Goal: Transaction & Acquisition: Obtain resource

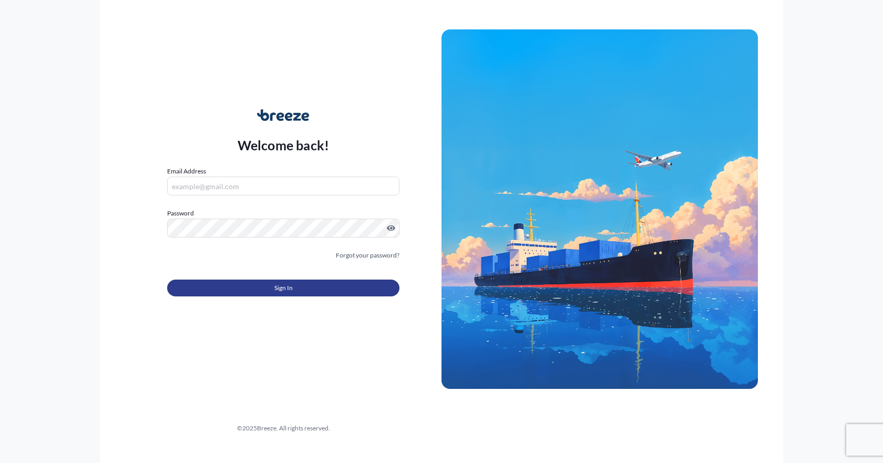
type input "[EMAIL_ADDRESS][DOMAIN_NAME]"
click at [258, 291] on button "Sign In" at bounding box center [283, 288] width 232 height 17
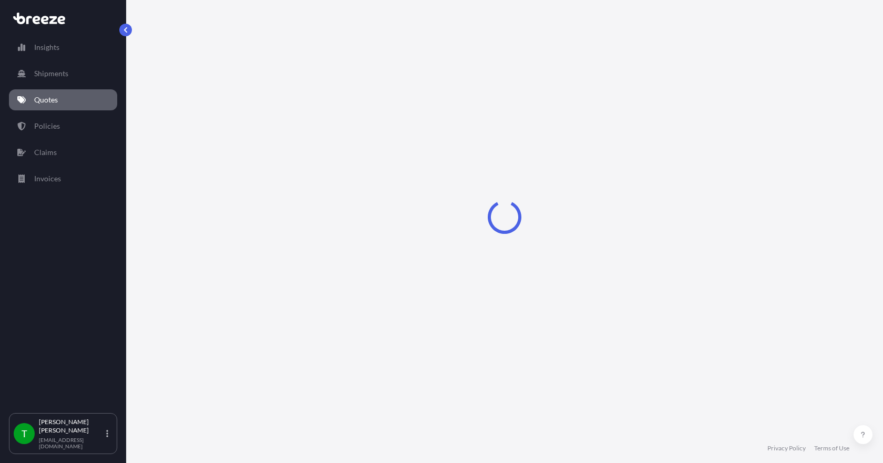
select select "Sea"
select select "1"
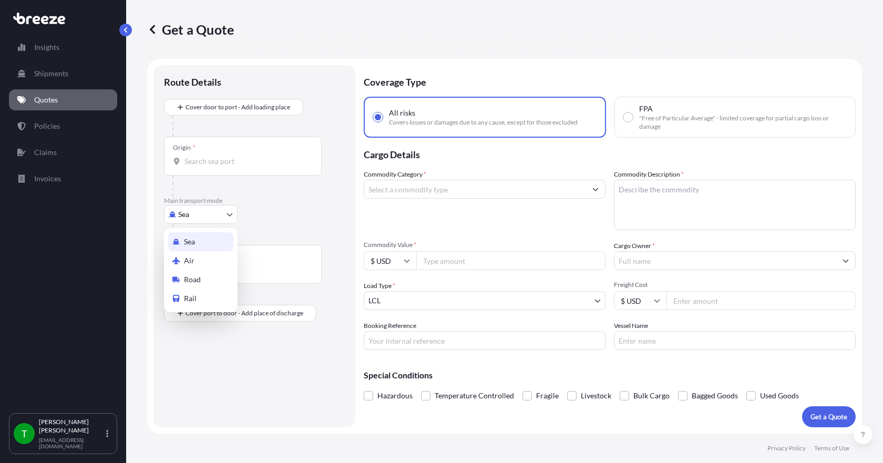
click at [223, 214] on body "Insights Shipments Quotes Policies Claims Invoices T [PERSON_NAME] [EMAIL_ADDRE…" at bounding box center [441, 231] width 883 height 463
click at [206, 279] on div "Road" at bounding box center [200, 279] width 65 height 19
select select "Road"
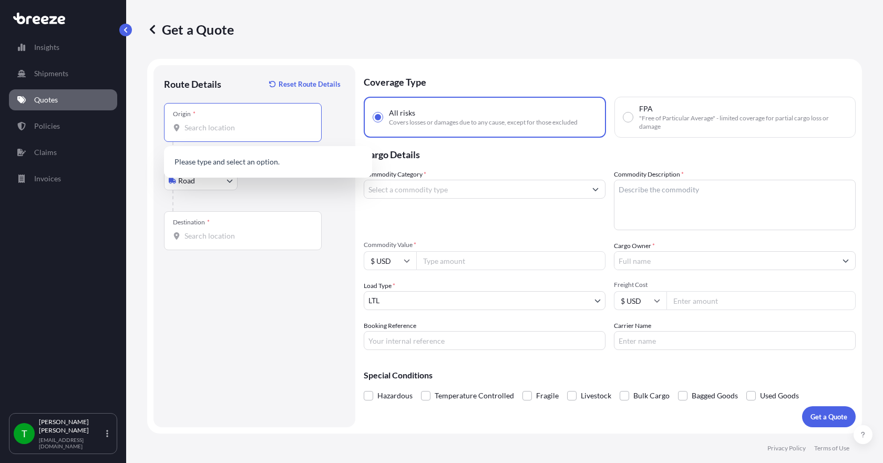
click at [200, 127] on input "Origin *" at bounding box center [247, 128] width 124 height 11
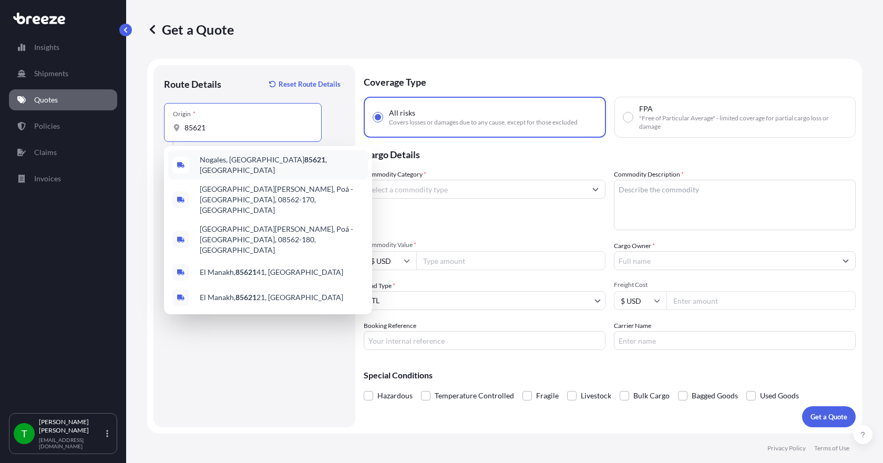
click at [218, 160] on span "Nogales, AZ 85621 , [GEOGRAPHIC_DATA]" at bounding box center [282, 165] width 164 height 21
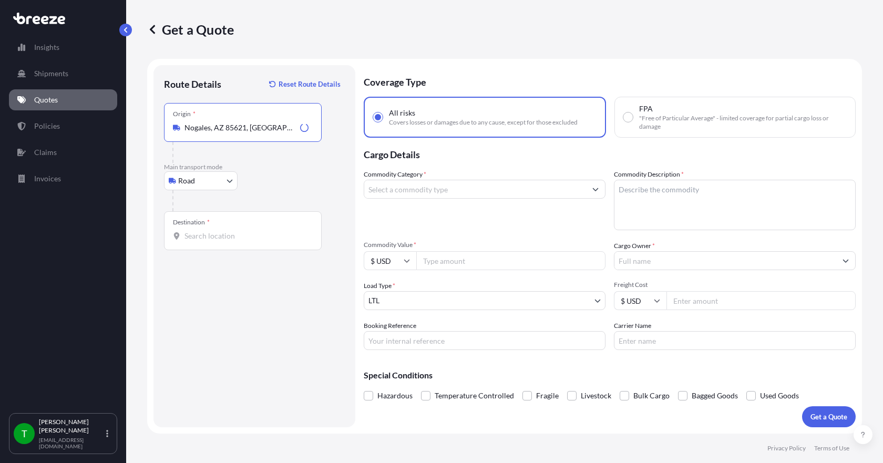
type input "Nogales, AZ 85621, [GEOGRAPHIC_DATA]"
click at [194, 237] on input "Destination *" at bounding box center [247, 236] width 124 height 11
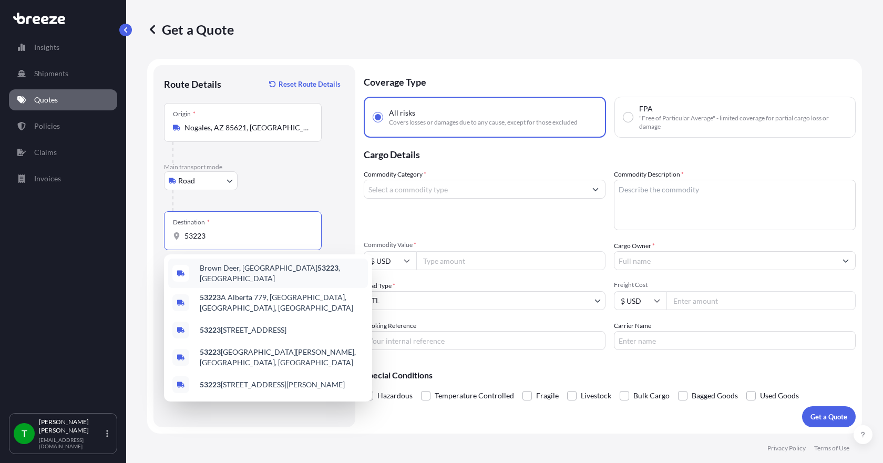
click at [215, 270] on span "[GEOGRAPHIC_DATA] , [GEOGRAPHIC_DATA]" at bounding box center [282, 273] width 164 height 21
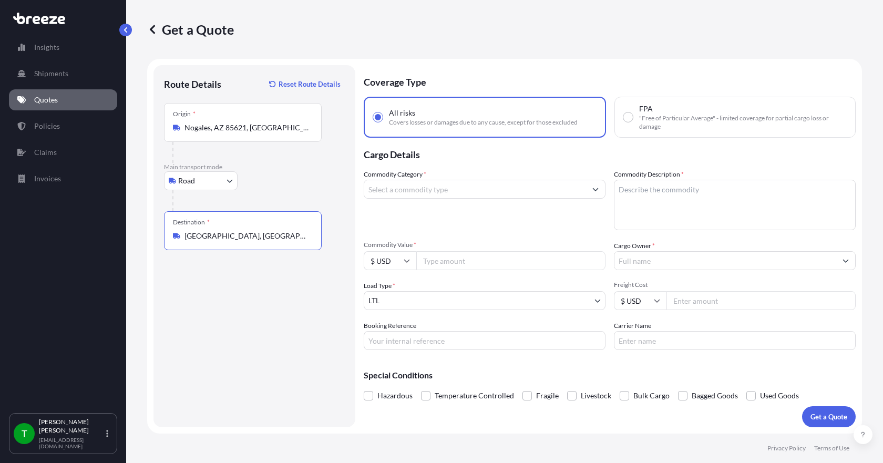
type input "[GEOGRAPHIC_DATA], [GEOGRAPHIC_DATA]"
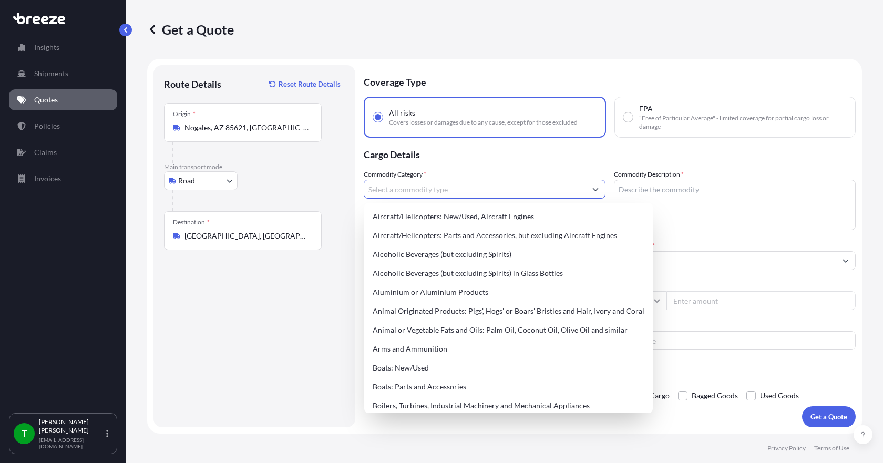
click at [429, 188] on input "Commodity Category *" at bounding box center [475, 189] width 222 height 19
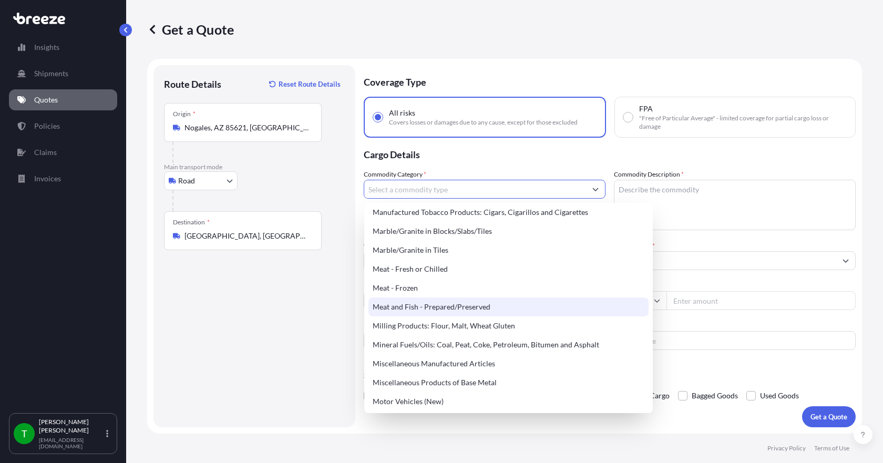
scroll to position [1420, 0]
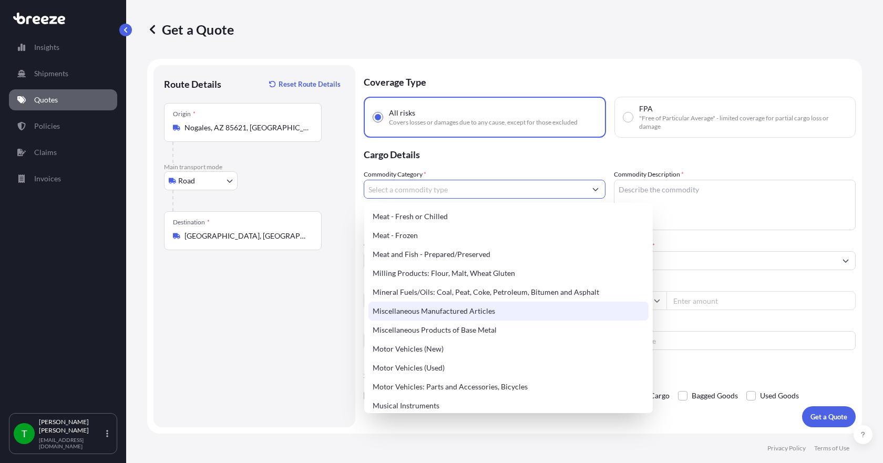
click at [459, 310] on div "Miscellaneous Manufactured Articles" at bounding box center [509, 311] width 280 height 19
type input "Miscellaneous Manufactured Articles"
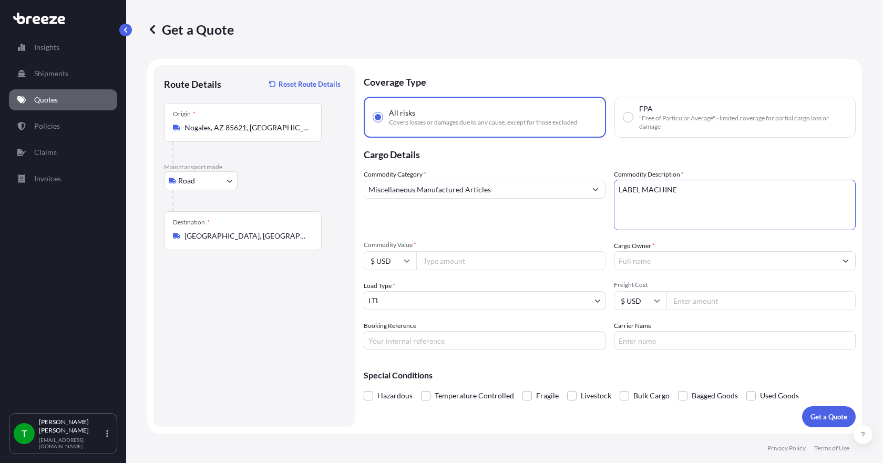
type textarea "LABEL MACHINE"
type input "13636.00"
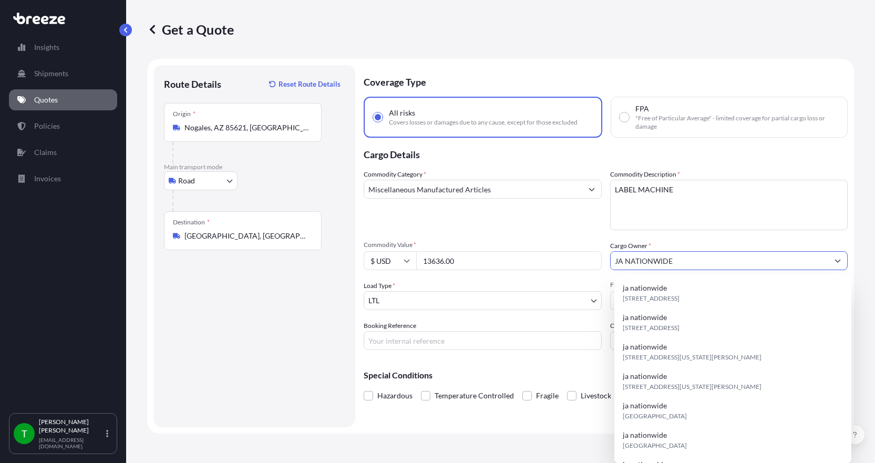
type input "JA NATIONWIDE"
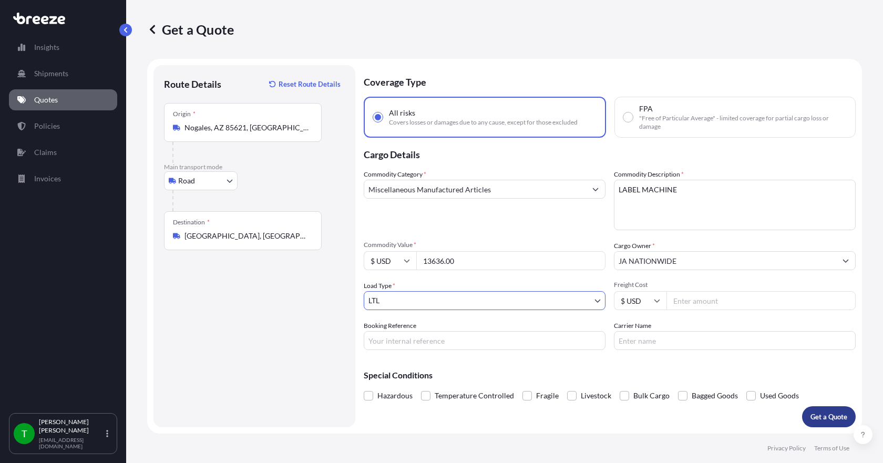
click at [820, 411] on button "Get a Quote" at bounding box center [829, 416] width 54 height 21
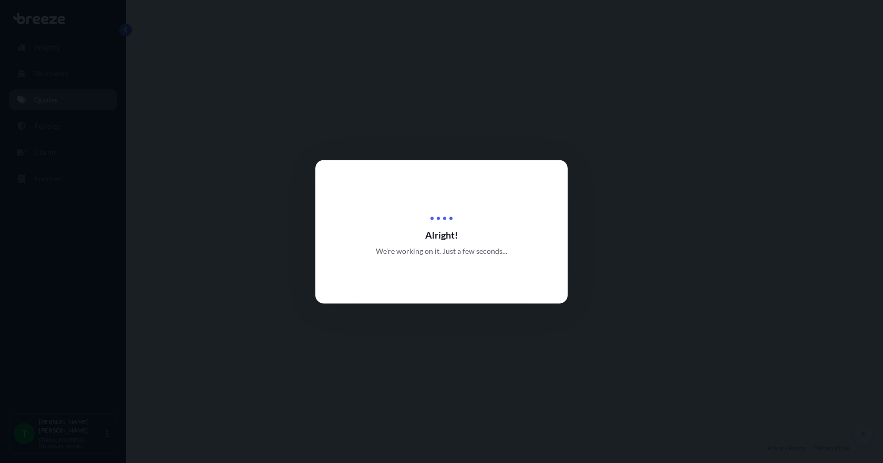
select select "Road"
select select "1"
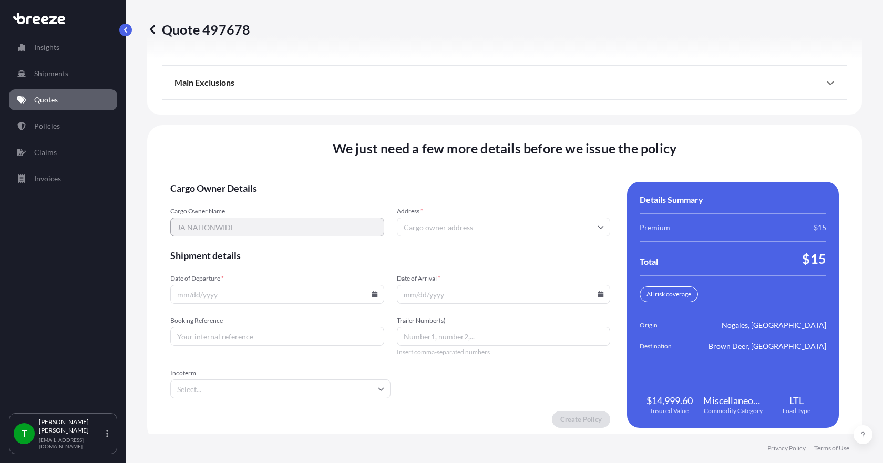
scroll to position [1377, 0]
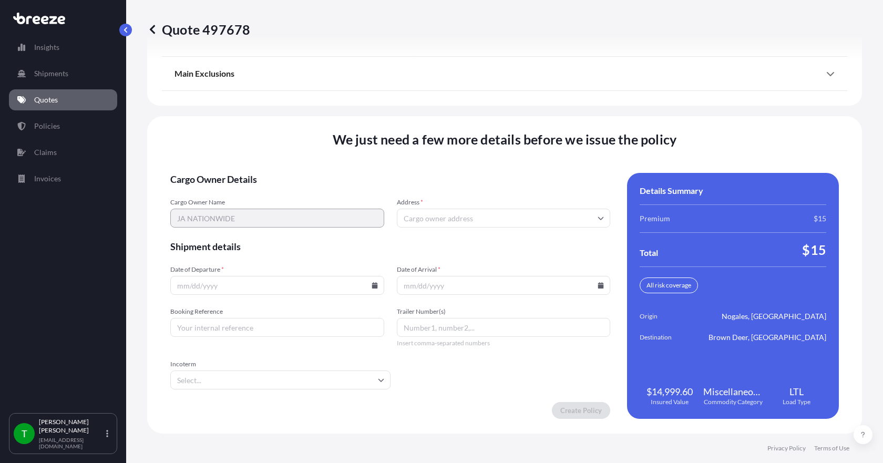
click at [420, 216] on input "Address *" at bounding box center [504, 218] width 214 height 19
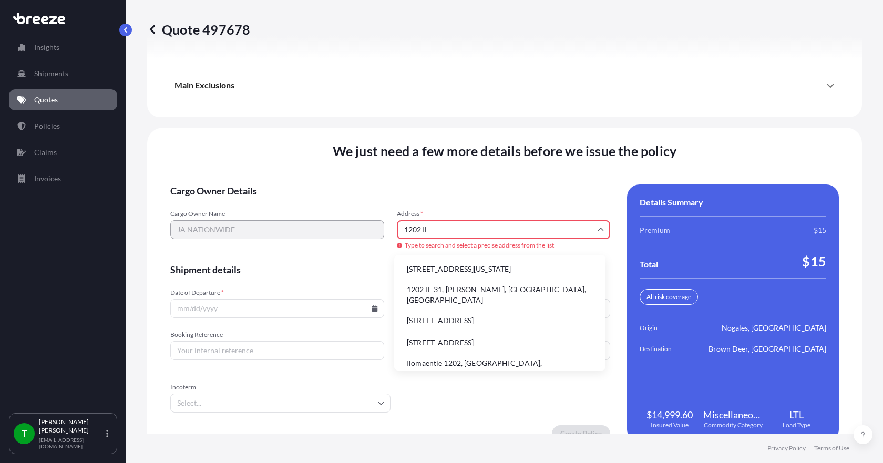
click at [424, 292] on li "1202 IL-31, [PERSON_NAME], [GEOGRAPHIC_DATA], [GEOGRAPHIC_DATA]" at bounding box center [500, 294] width 203 height 27
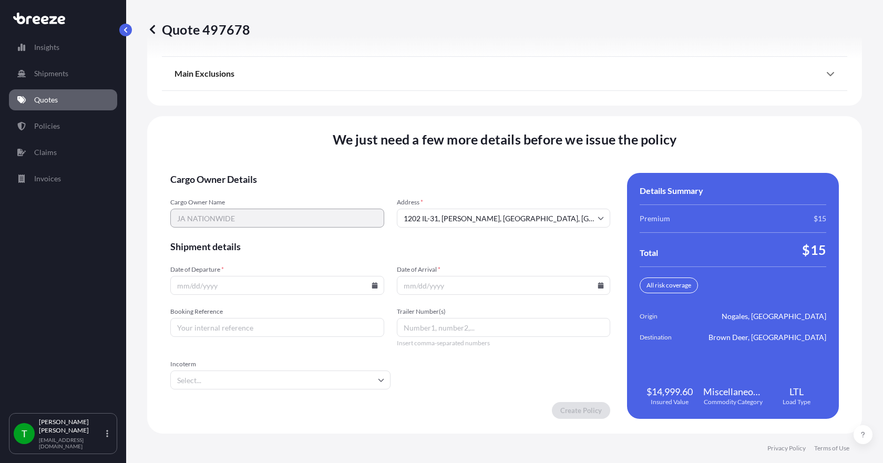
type input "[STREET_ADDRESS][PERSON_NAME]"
click at [373, 286] on icon at bounding box center [375, 285] width 6 height 6
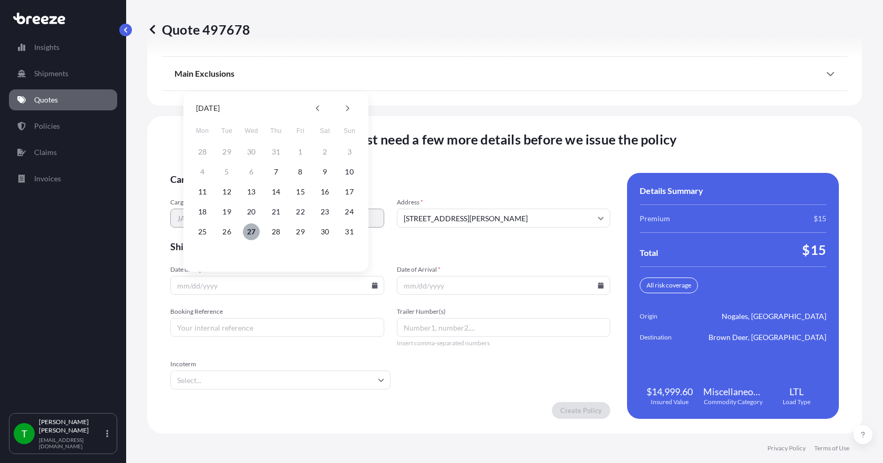
click at [254, 231] on button "27" at bounding box center [251, 231] width 17 height 17
type input "[DATE]"
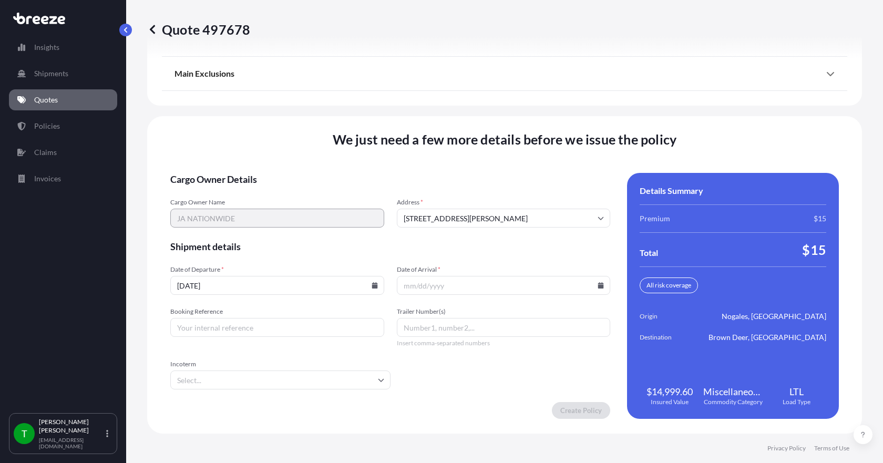
click at [598, 284] on icon at bounding box center [601, 285] width 6 height 6
click at [571, 110] on icon at bounding box center [572, 109] width 3 height 6
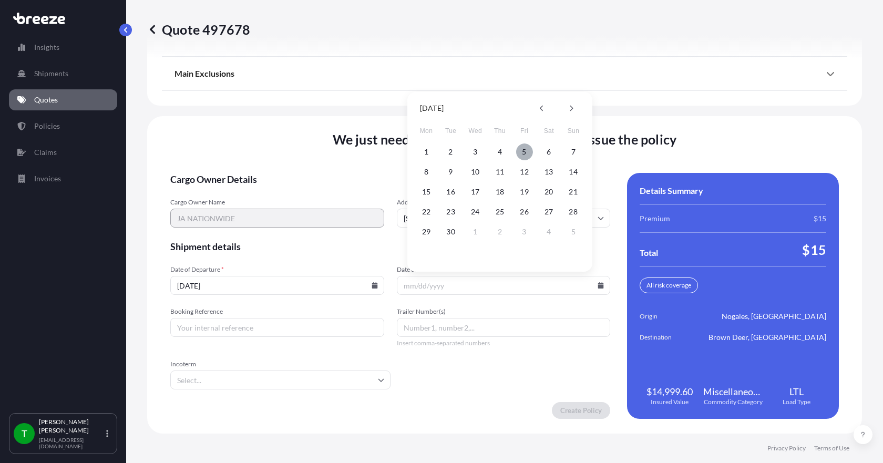
click at [527, 151] on button "5" at bounding box center [524, 152] width 17 height 17
type input "[DATE]"
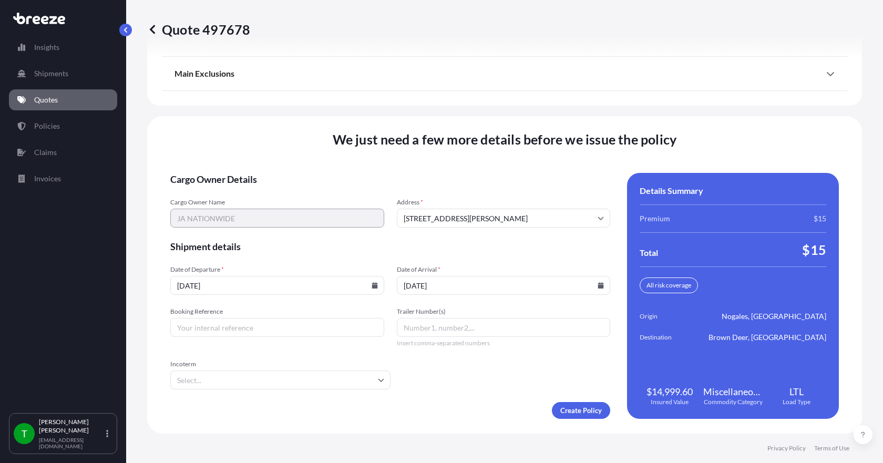
click at [261, 324] on input "Booking Reference" at bounding box center [277, 327] width 214 height 19
type input "348583"
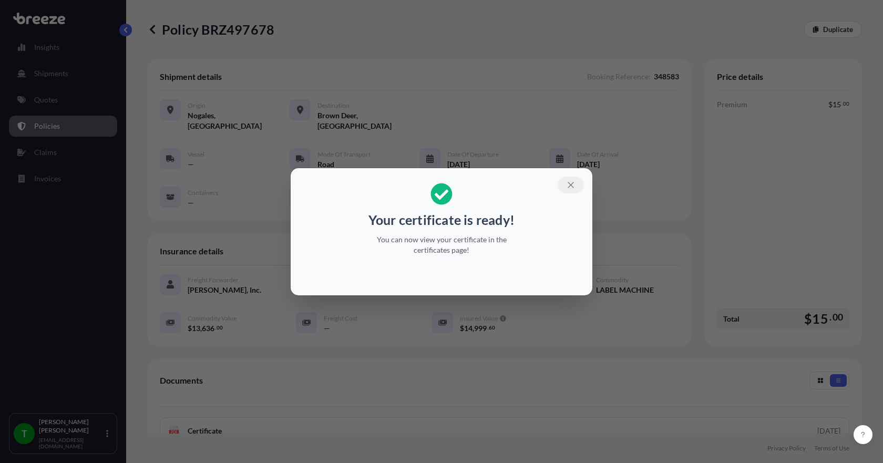
click at [571, 187] on icon "button" at bounding box center [570, 184] width 9 height 9
